Goal: Information Seeking & Learning: Learn about a topic

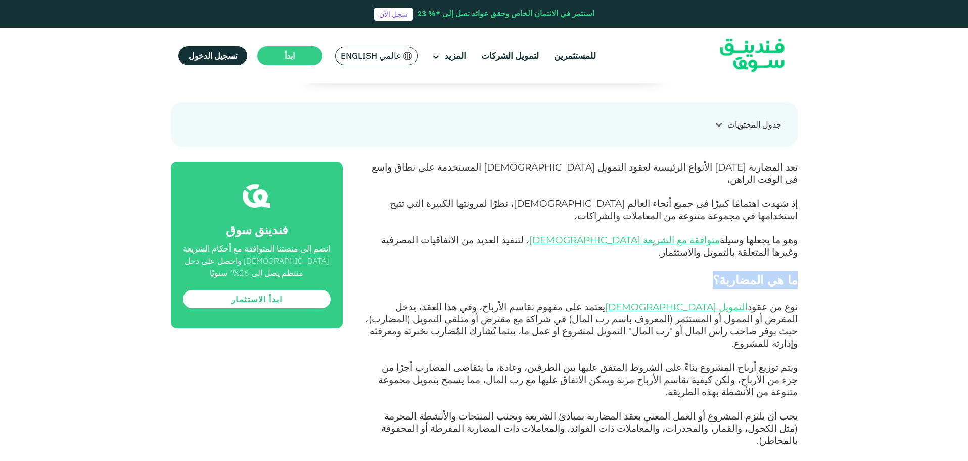
drag, startPoint x: 807, startPoint y: 254, endPoint x: 703, endPoint y: 253, distance: 104.1
click at [703, 271] on h2 "ما هي المضاربة؟" at bounding box center [581, 280] width 432 height 18
drag, startPoint x: 808, startPoint y: 255, endPoint x: 725, endPoint y: 252, distance: 82.5
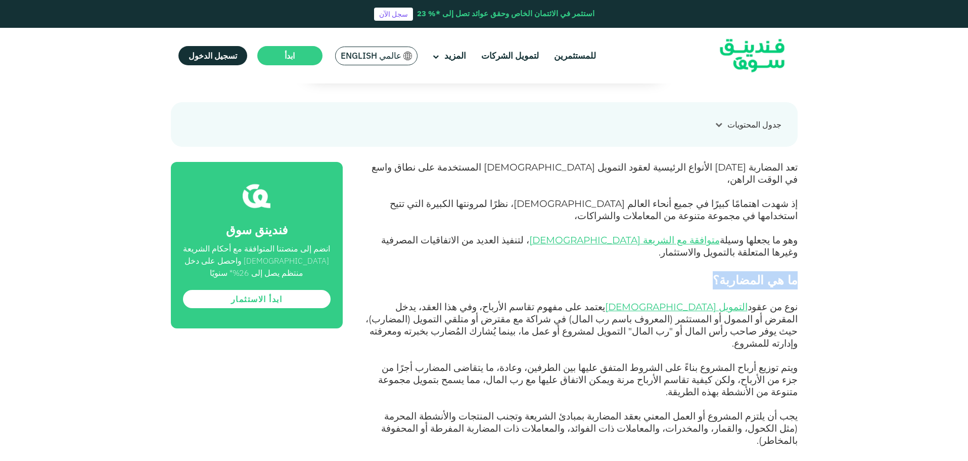
copy span "ما هي المضاربة؟"
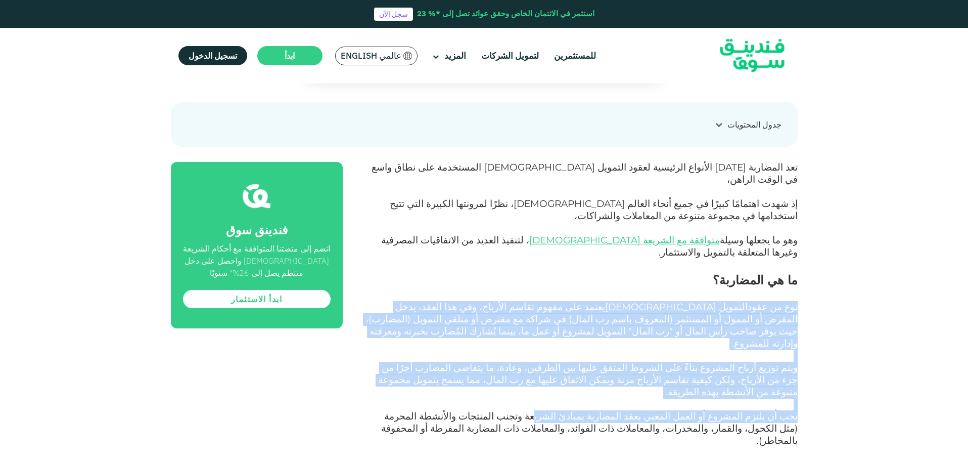
drag, startPoint x: 805, startPoint y: 283, endPoint x: 585, endPoint y: 367, distance: 235.5
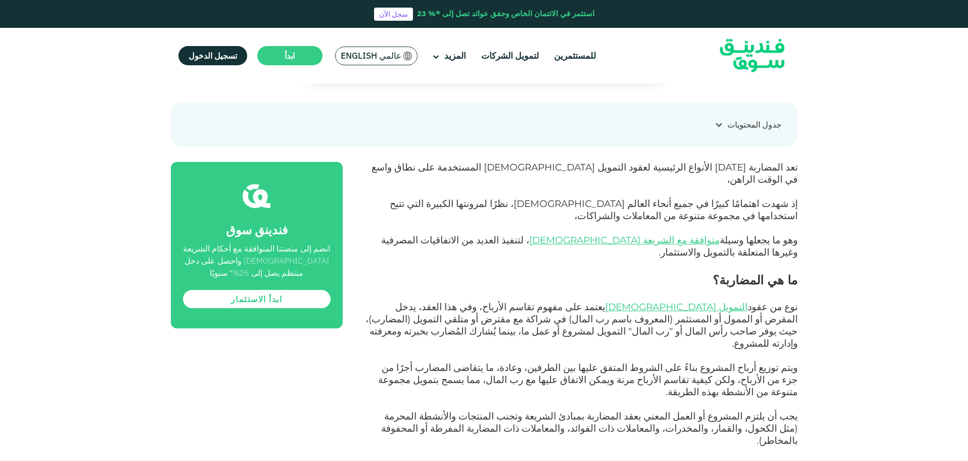
click at [564, 447] on p at bounding box center [581, 453] width 432 height 12
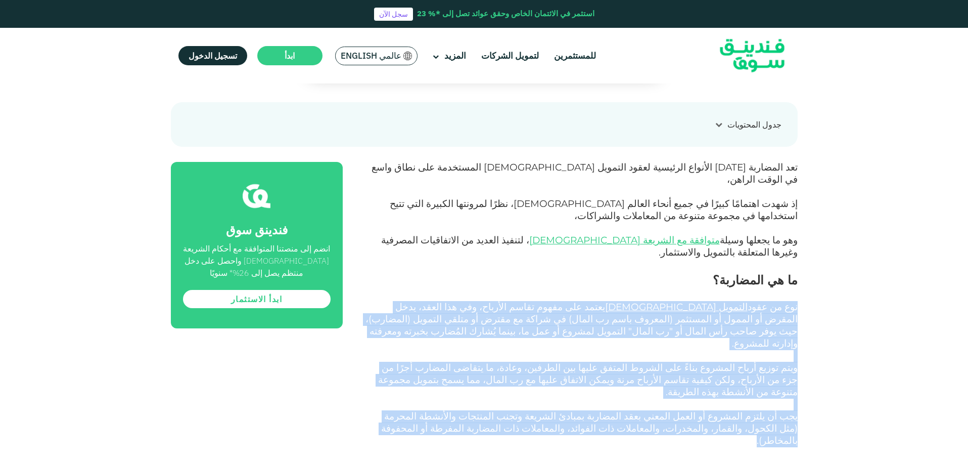
drag, startPoint x: 799, startPoint y: 282, endPoint x: 541, endPoint y: 384, distance: 276.6
copy div "lor ip dolo sitamet consecte adipi eli seddo eiusm tempori، utl etd magna، aliq…"
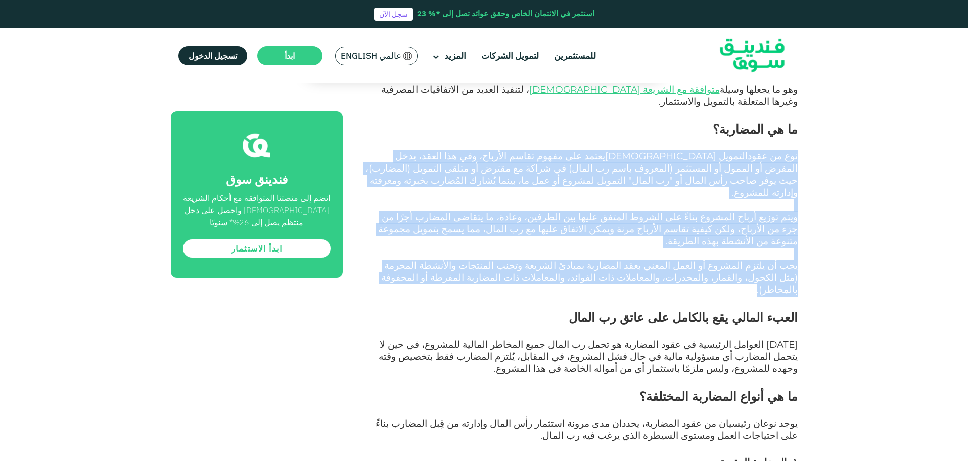
scroll to position [607, 0]
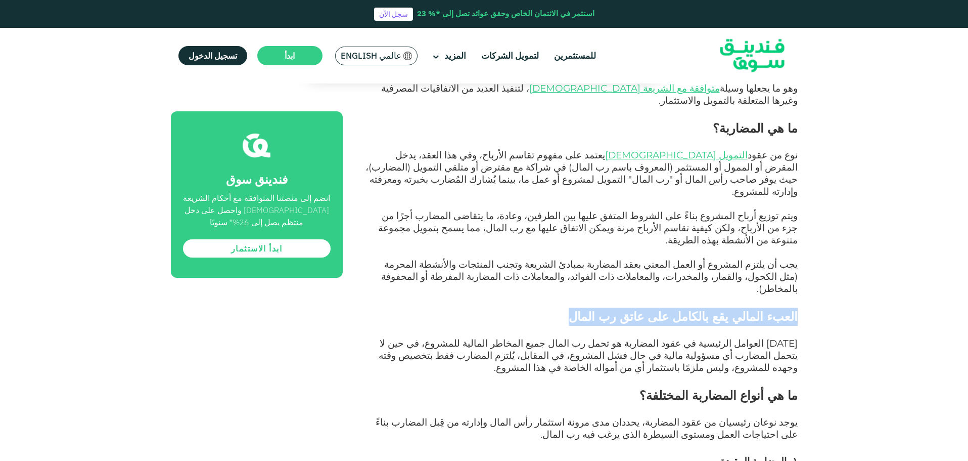
drag, startPoint x: 797, startPoint y: 248, endPoint x: 613, endPoint y: 261, distance: 184.5
click at [613, 307] on h2 "العبء المالي يقع بالكامل على عاتق رب المال" at bounding box center [581, 316] width 432 height 18
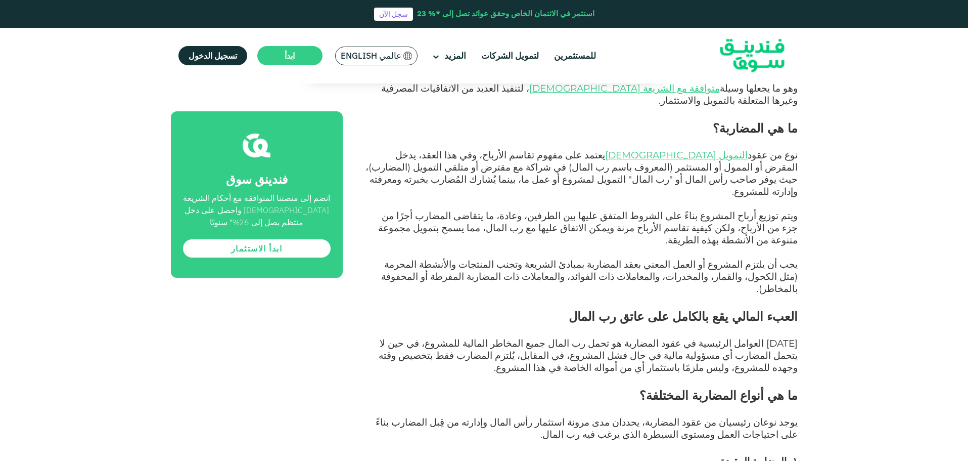
click at [681, 338] on p "[DATE] العوامل الرئيسية في عقود المضاربة هو تحمل رب المال جميع المخاطر المالية …" at bounding box center [581, 356] width 432 height 36
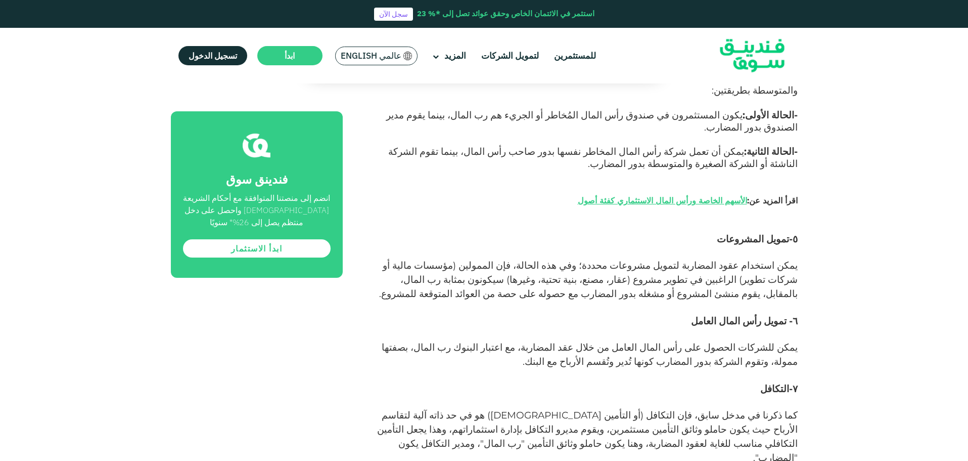
scroll to position [1668, 0]
